Goal: Information Seeking & Learning: Learn about a topic

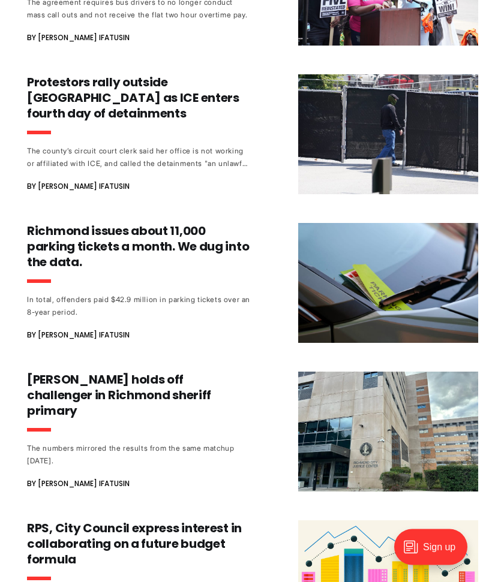
scroll to position [4944, 0]
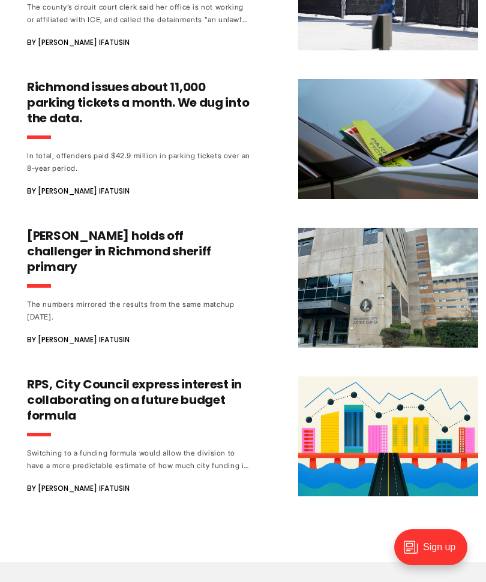
click at [50, 228] on h3 "Irving holds off challenger in Richmond sheriff primary" at bounding box center [138, 251] width 223 height 47
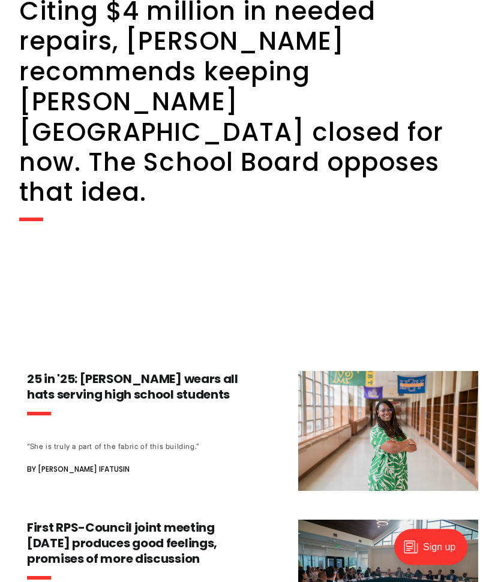
scroll to position [1582, 0]
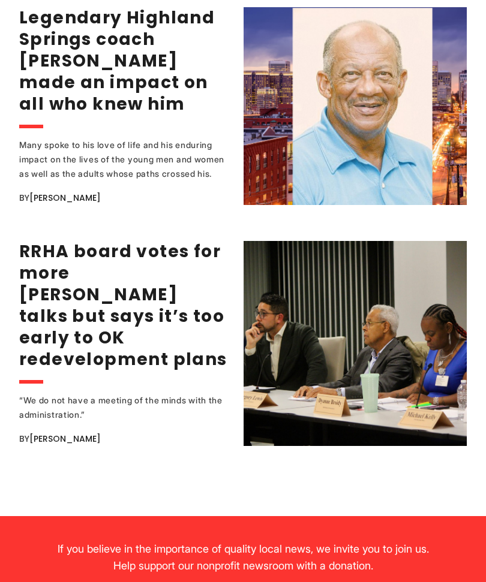
scroll to position [2640, 0]
click at [101, 433] on link "[PERSON_NAME]" at bounding box center [64, 439] width 71 height 12
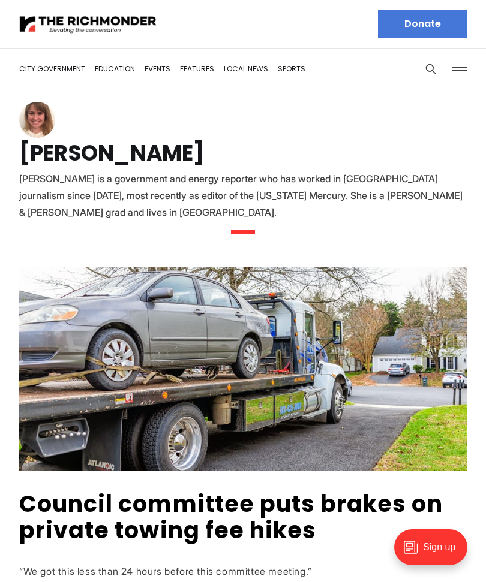
click at [42, 25] on img at bounding box center [88, 24] width 138 height 21
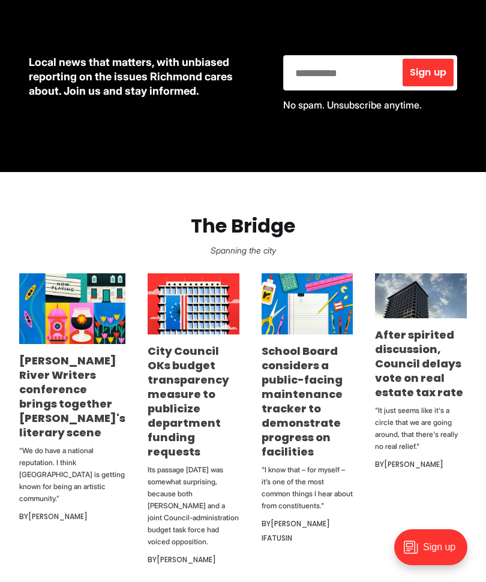
scroll to position [592, 0]
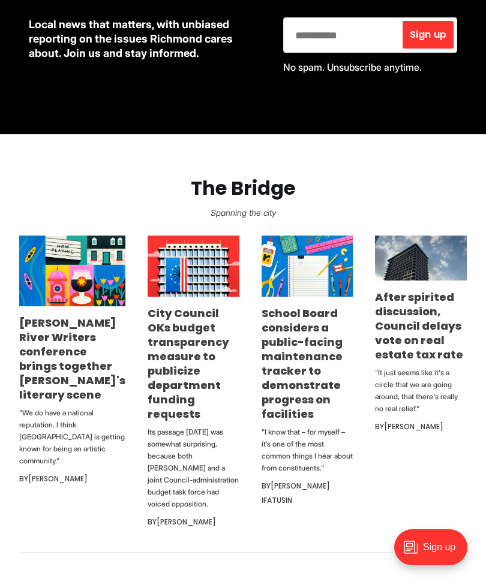
click at [406, 311] on link "After spirited discussion, Council delays vote on real estate tax rate" at bounding box center [419, 326] width 88 height 73
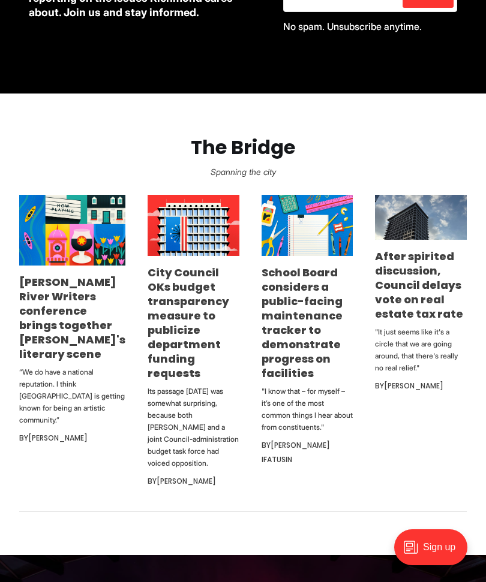
click at [183, 281] on link "City Council OKs budget transparency measure to publicize department funding re…" at bounding box center [188, 323] width 82 height 116
click at [431, 309] on link "After spirited discussion, Council delays vote on real estate tax rate" at bounding box center [419, 285] width 88 height 73
click at [191, 276] on link "City Council OKs budget transparency measure to publicize department funding re…" at bounding box center [188, 323] width 82 height 116
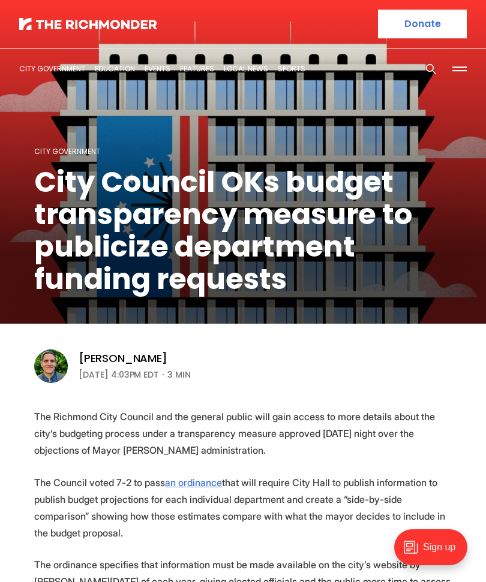
click at [113, 29] on img at bounding box center [88, 24] width 138 height 12
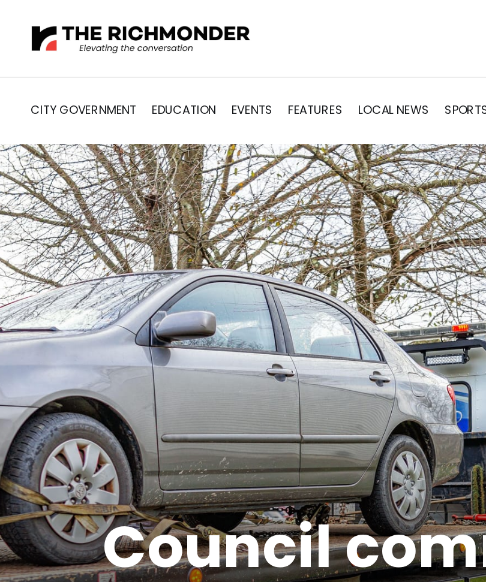
click at [114, 16] on img at bounding box center [88, 24] width 138 height 21
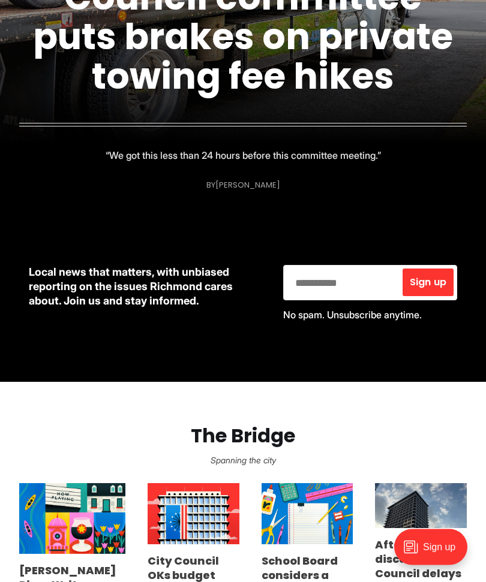
scroll to position [345, 0]
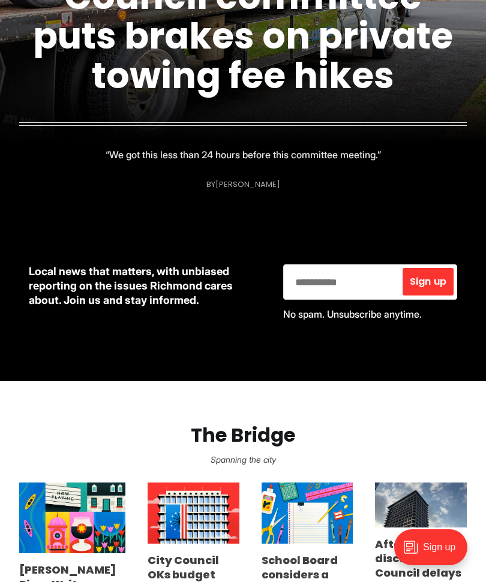
click at [263, 82] on link "Council committee puts brakes on private towing fee hikes" at bounding box center [243, 35] width 420 height 129
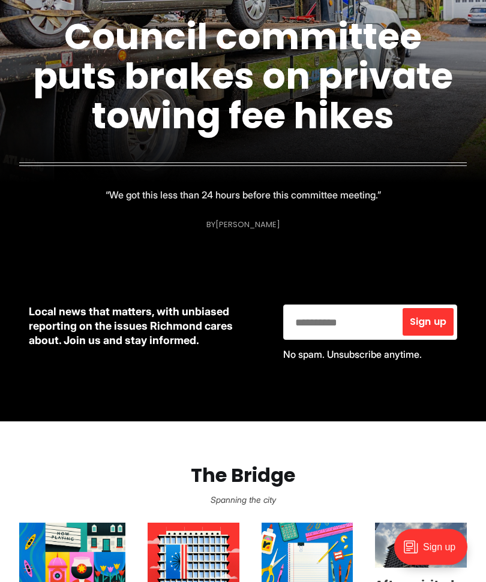
scroll to position [305, 0]
click at [204, 39] on link "Council committee puts brakes on private towing fee hikes" at bounding box center [243, 75] width 420 height 129
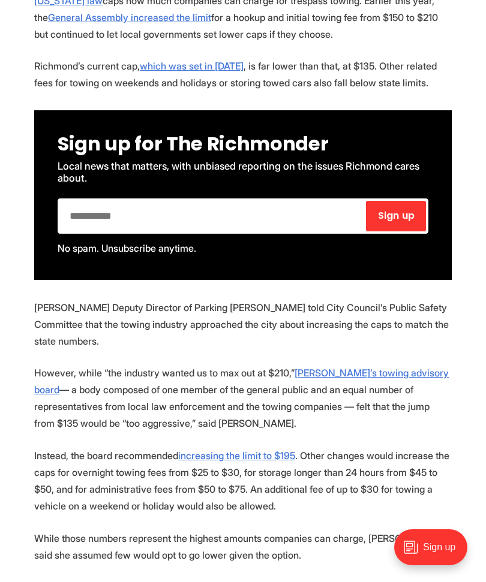
scroll to position [627, 0]
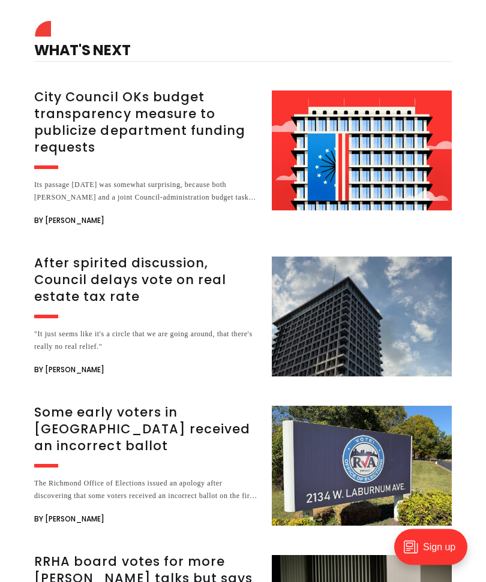
scroll to position [1662, 0]
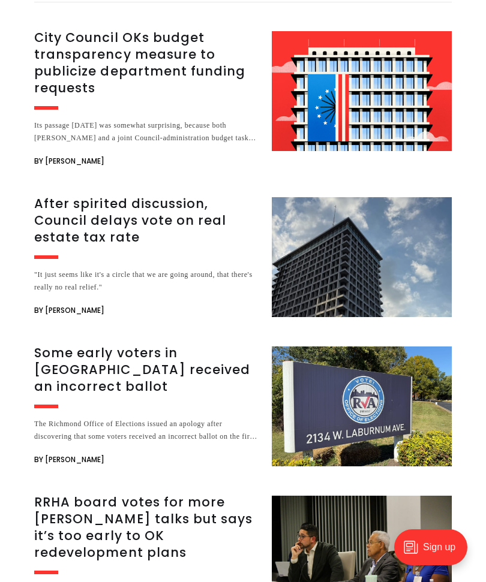
click at [98, 314] on span "By [PERSON_NAME]" at bounding box center [69, 310] width 70 height 14
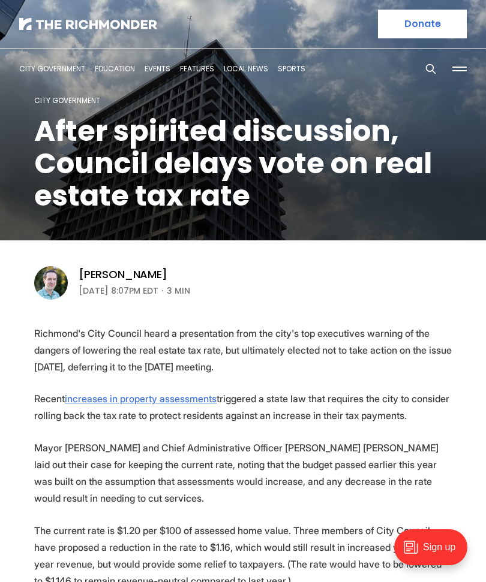
click at [132, 272] on link "[PERSON_NAME]" at bounding box center [123, 274] width 89 height 14
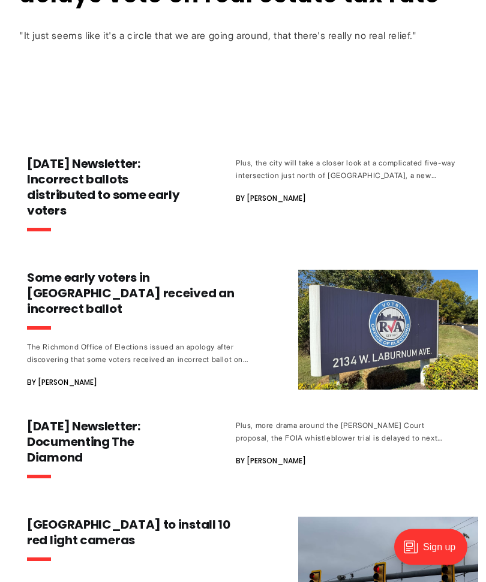
scroll to position [519, 0]
click at [152, 219] on header "[DATE] Newsletter: Incorrect ballots distributed to some early voters" at bounding box center [107, 198] width 161 height 85
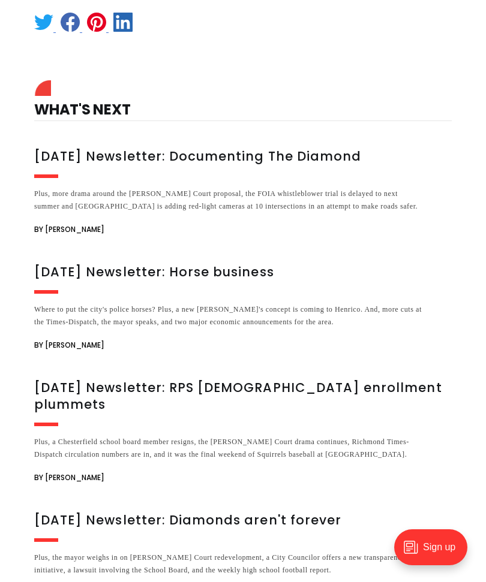
scroll to position [3042, 0]
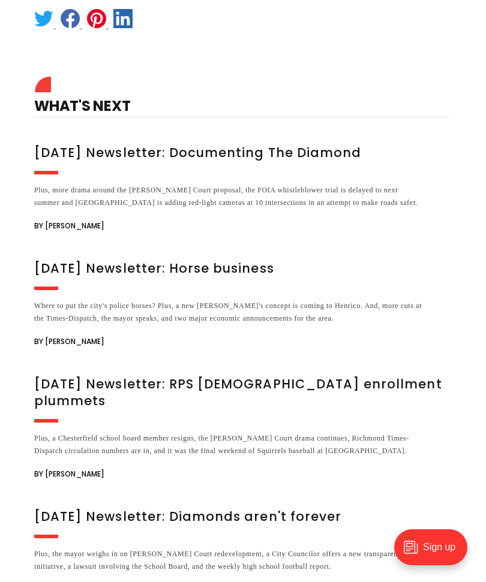
click at [246, 144] on h3 "[DATE] Newsletter: Documenting The Diamond" at bounding box center [229, 152] width 390 height 17
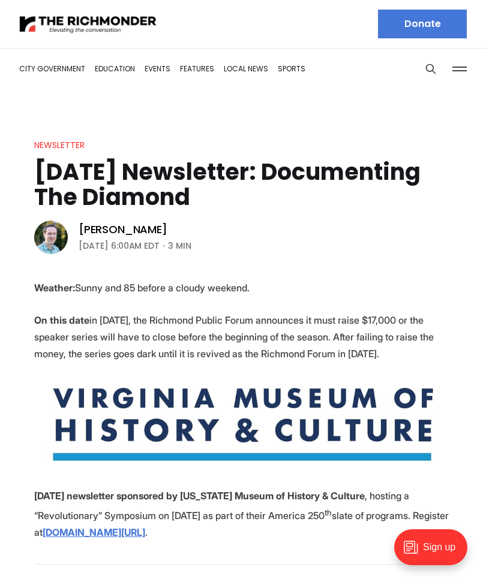
click at [82, 73] on link "City Government" at bounding box center [52, 69] width 66 height 10
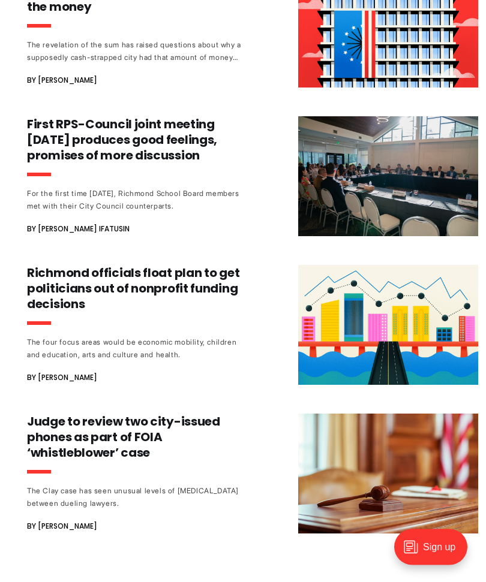
scroll to position [3544, 0]
click at [241, 116] on h3 "First RPS-Council joint meeting [DATE] produces good feelings, promises of more…" at bounding box center [138, 139] width 223 height 47
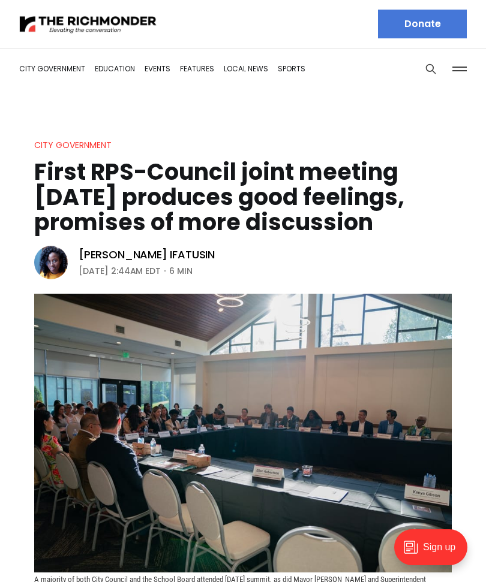
click at [170, 31] on div at bounding box center [126, 24] width 214 height 48
click at [156, 21] on img at bounding box center [88, 24] width 138 height 21
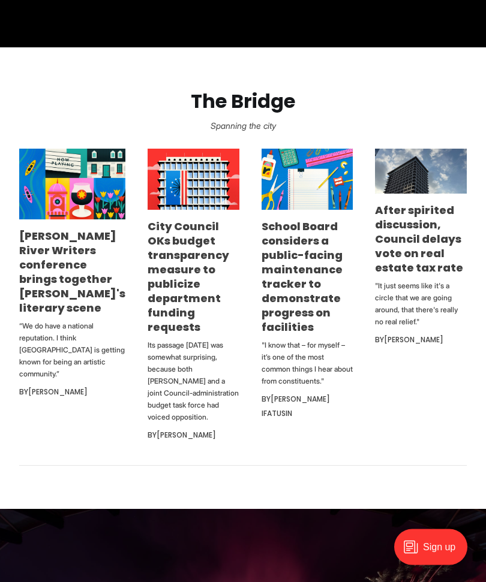
scroll to position [731, 0]
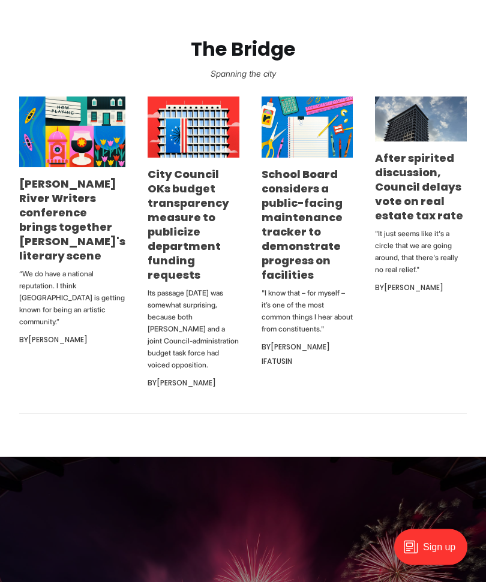
click at [200, 80] on p "Spanning the city" at bounding box center [242, 74] width 447 height 17
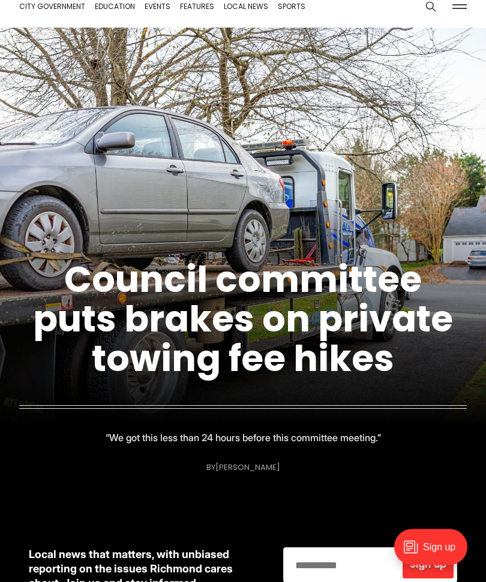
scroll to position [0, 0]
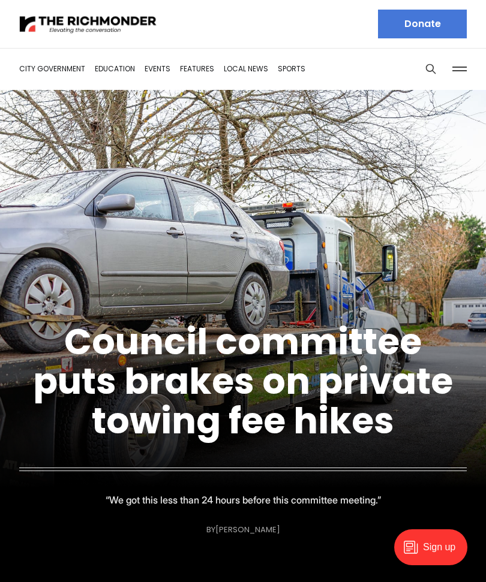
click at [130, 67] on link "Education" at bounding box center [115, 69] width 40 height 10
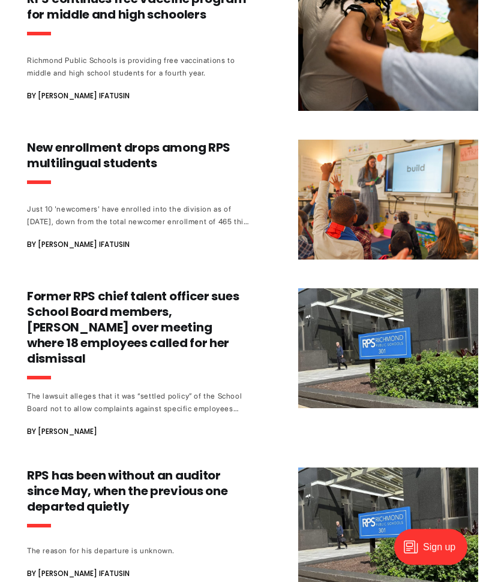
scroll to position [600, 0]
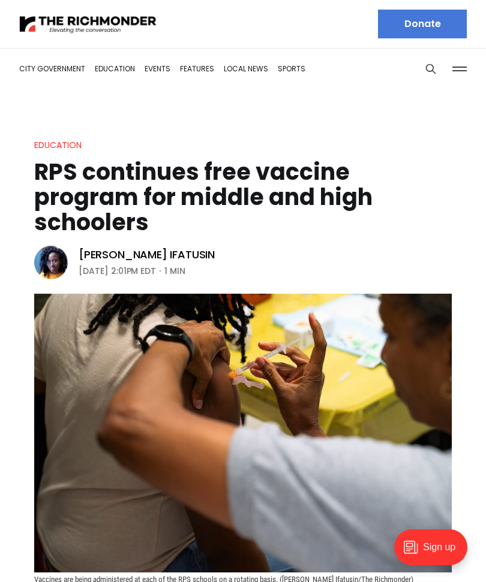
click at [181, 261] on link "[PERSON_NAME] Ifatusin" at bounding box center [147, 255] width 136 height 14
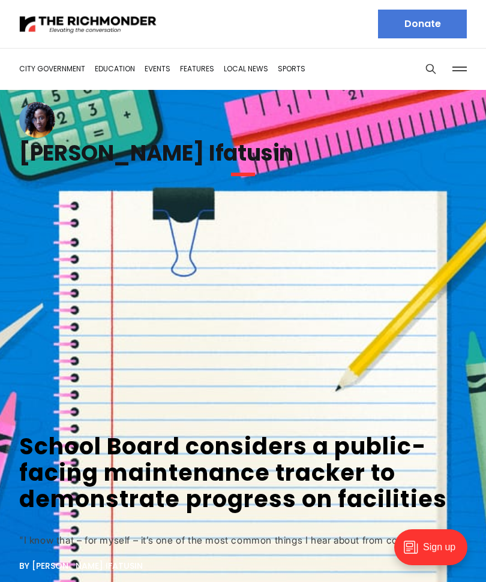
click at [39, 23] on img at bounding box center [88, 24] width 138 height 21
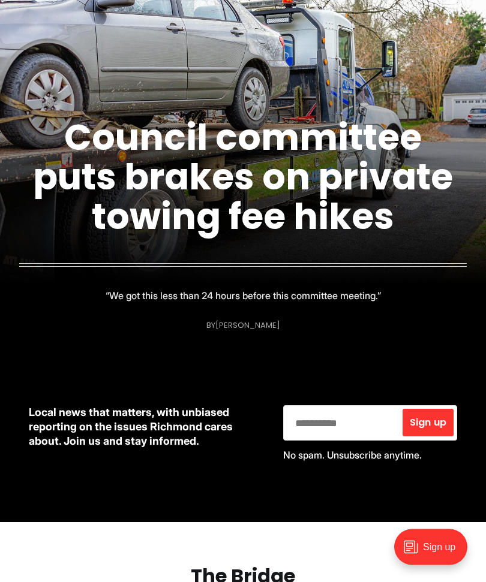
scroll to position [204, 0]
click at [261, 327] on link "[PERSON_NAME]" at bounding box center [247, 325] width 65 height 11
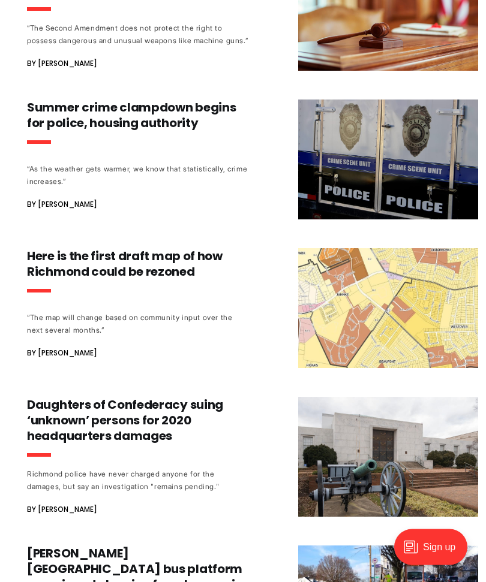
scroll to position [7165, 0]
click at [80, 248] on h3 "Here is the first draft map of how Richmond could be rezoned" at bounding box center [138, 263] width 223 height 31
